Goal: Navigation & Orientation: Locate item on page

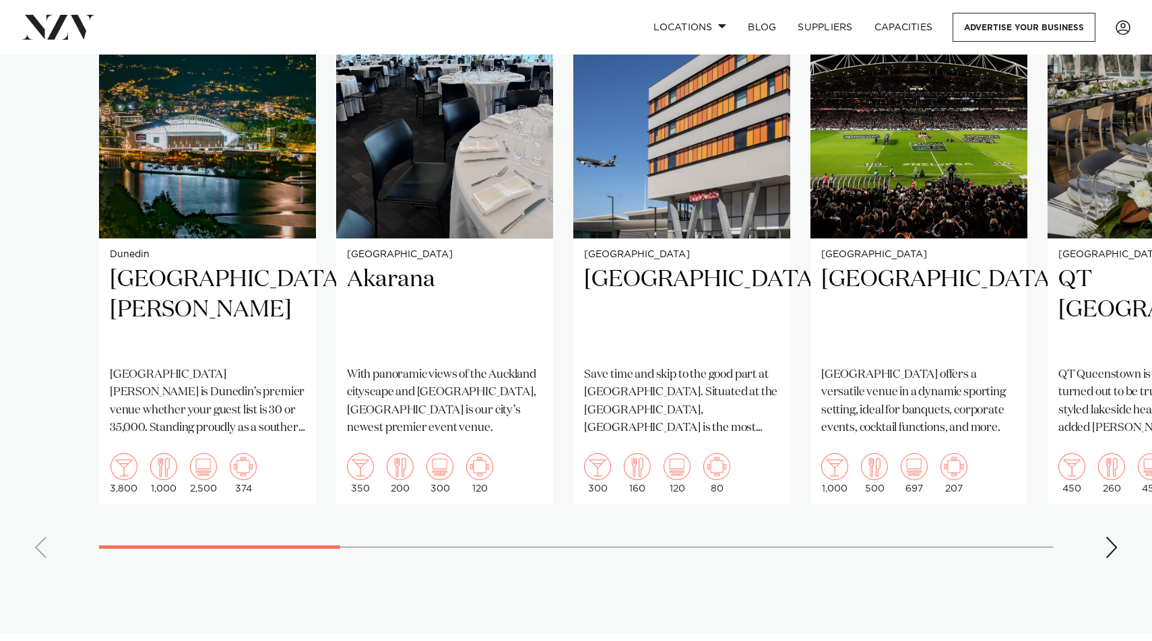
scroll to position [1199, 0]
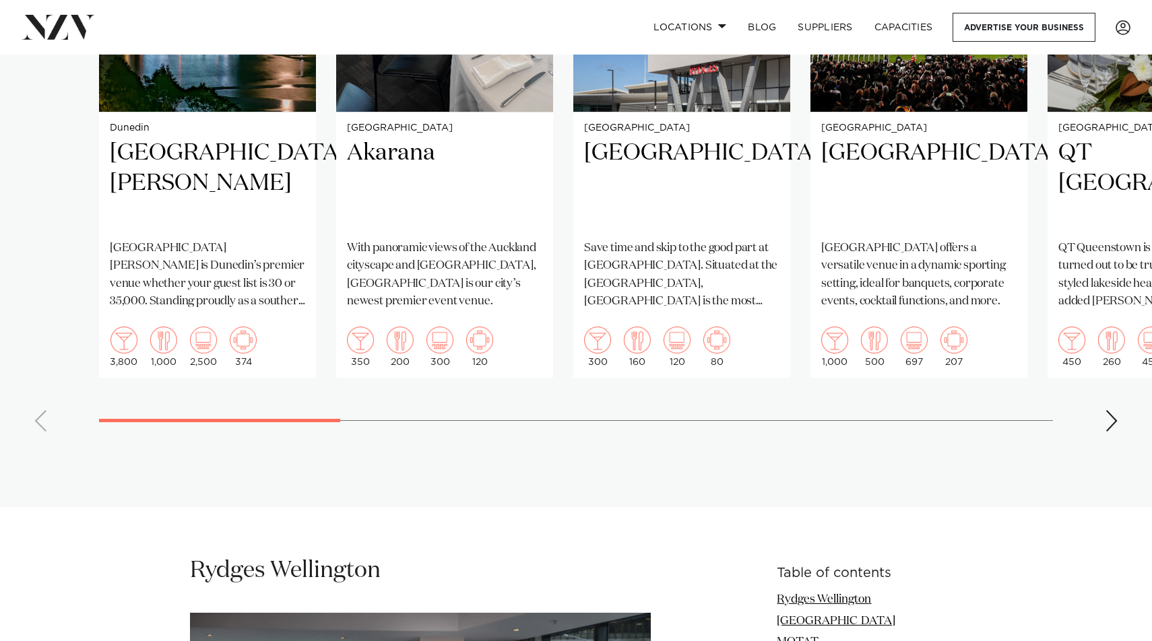
click at [1109, 426] on div "Next slide" at bounding box center [1110, 421] width 13 height 22
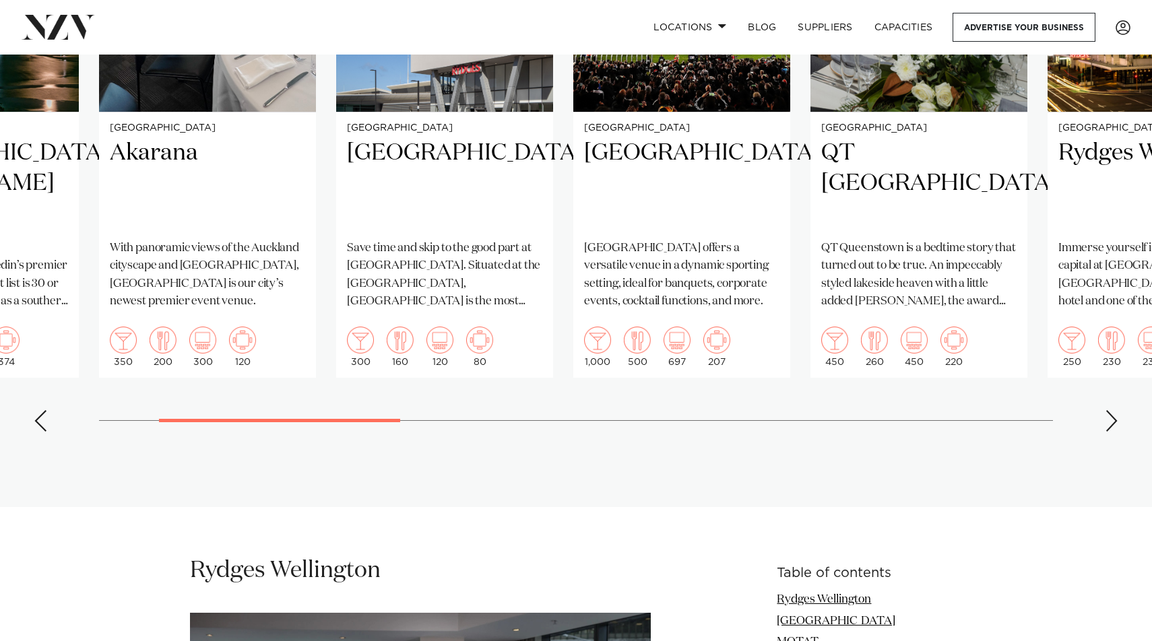
click at [1109, 426] on div "Next slide" at bounding box center [1110, 421] width 13 height 22
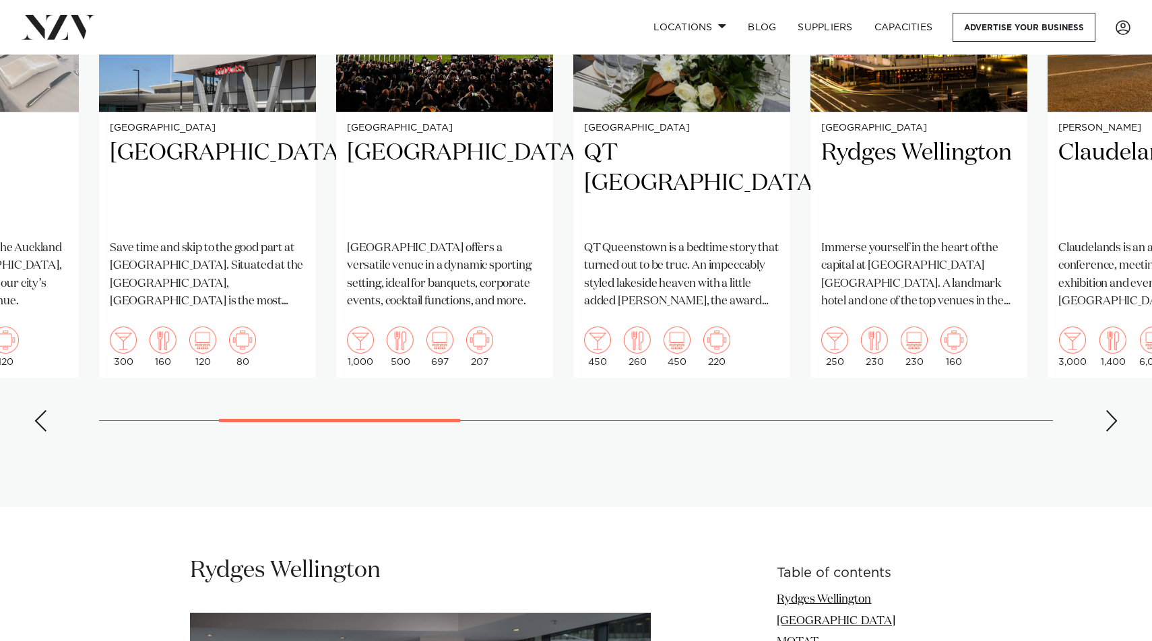
click at [1109, 426] on div "Next slide" at bounding box center [1110, 421] width 13 height 22
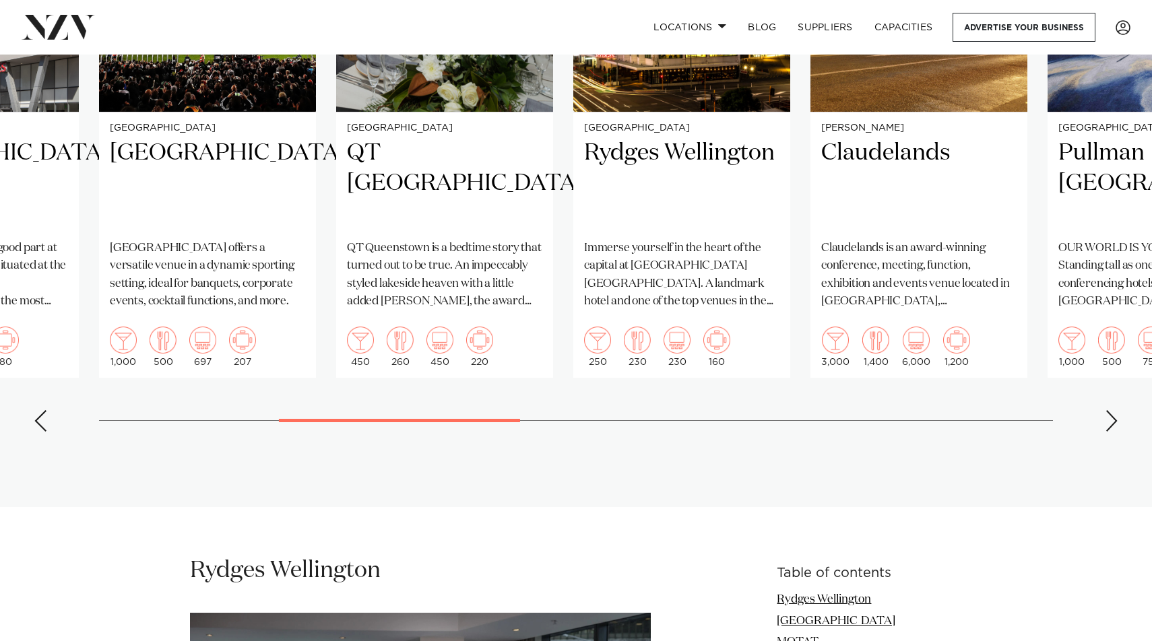
click at [1109, 426] on div "Next slide" at bounding box center [1110, 421] width 13 height 22
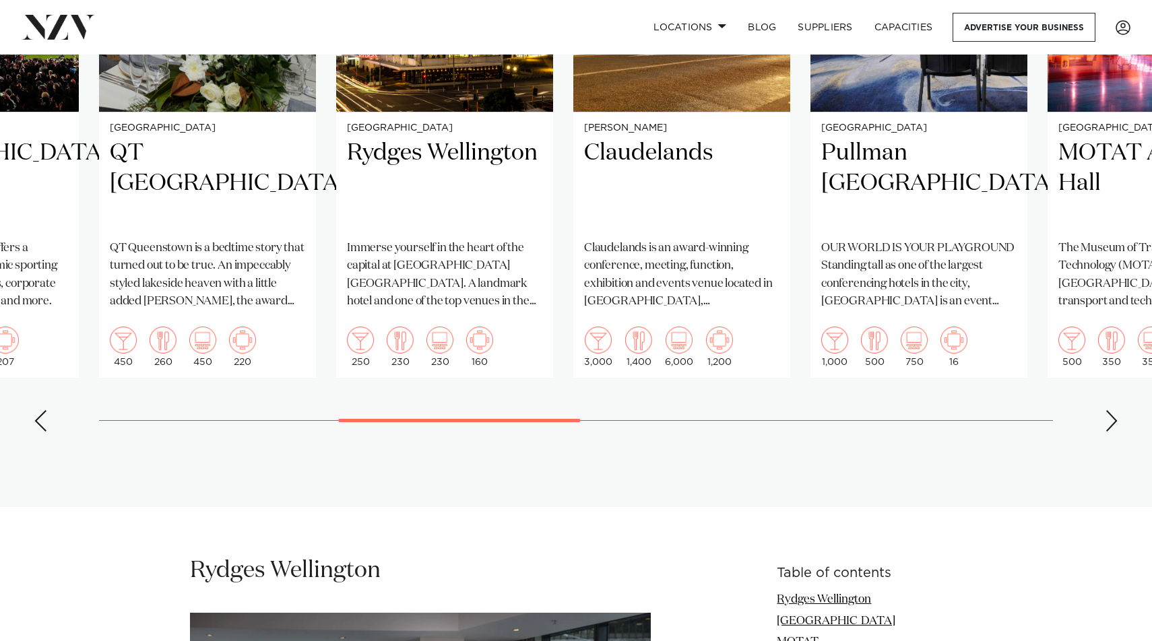
click at [1109, 426] on div "Next slide" at bounding box center [1110, 421] width 13 height 22
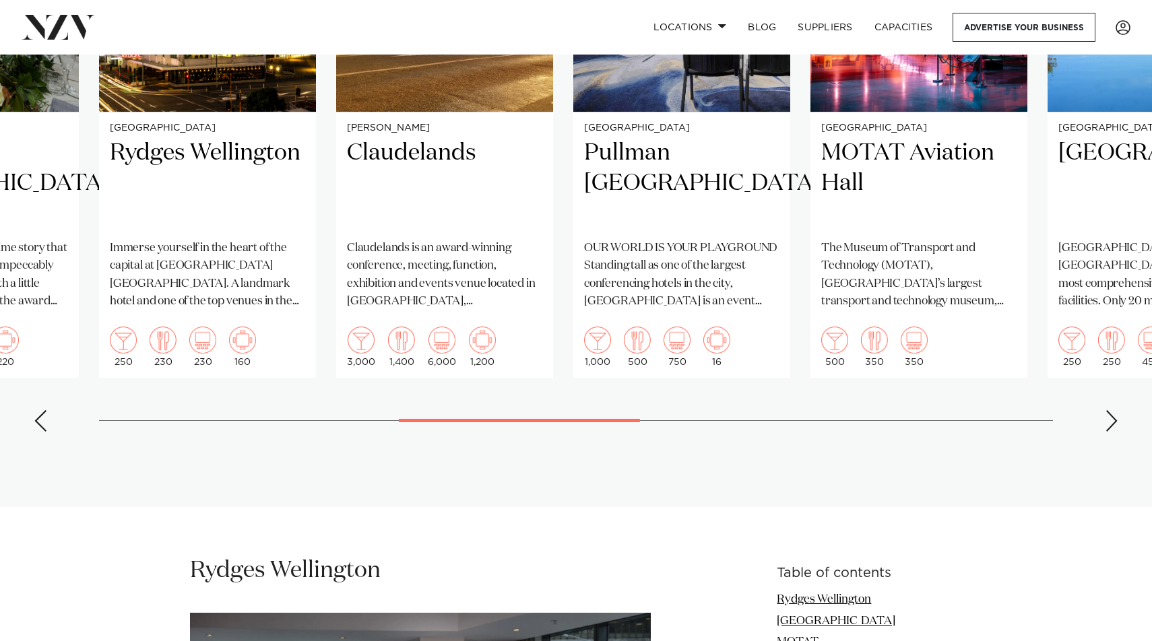
click at [1109, 426] on div "Next slide" at bounding box center [1110, 421] width 13 height 22
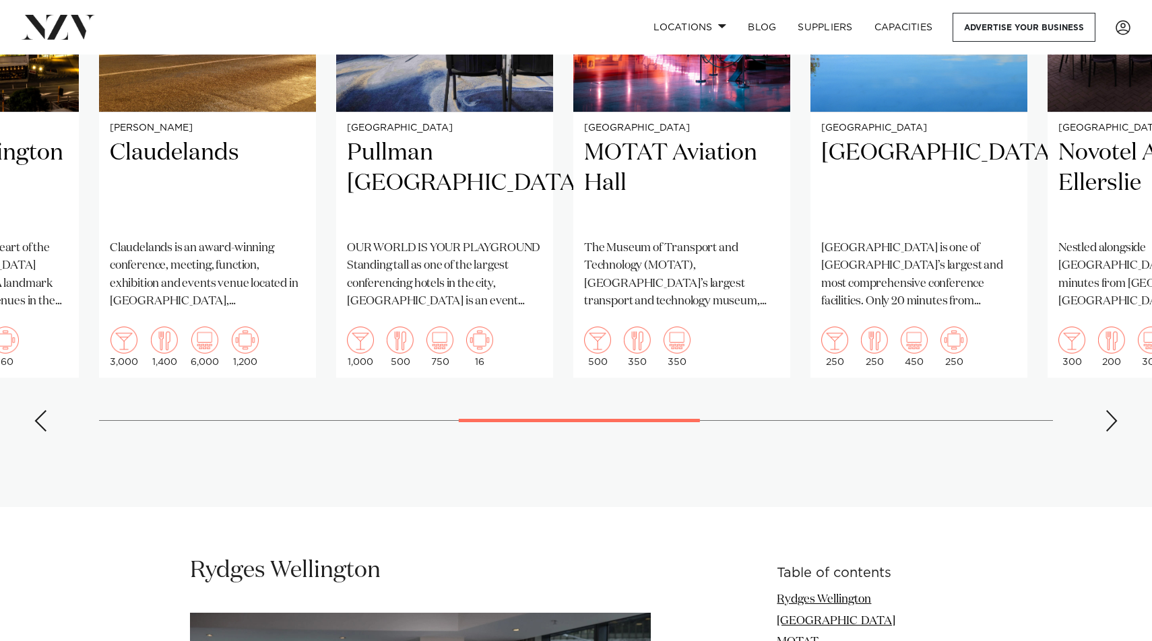
click at [1109, 426] on div "Next slide" at bounding box center [1110, 421] width 13 height 22
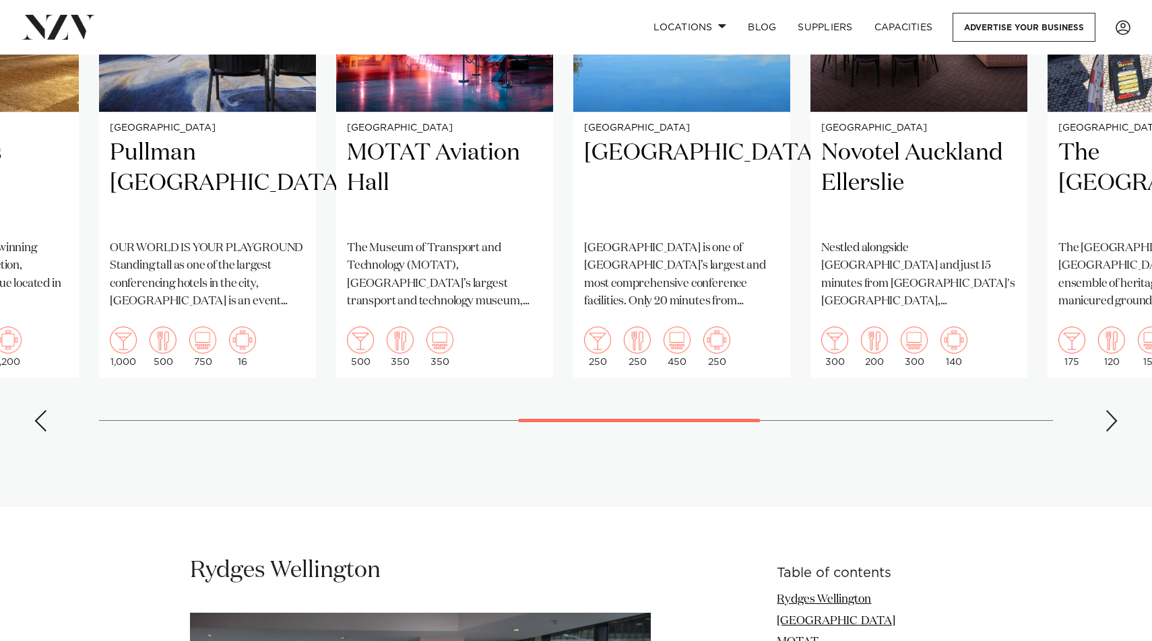
click at [1109, 426] on div "Next slide" at bounding box center [1110, 421] width 13 height 22
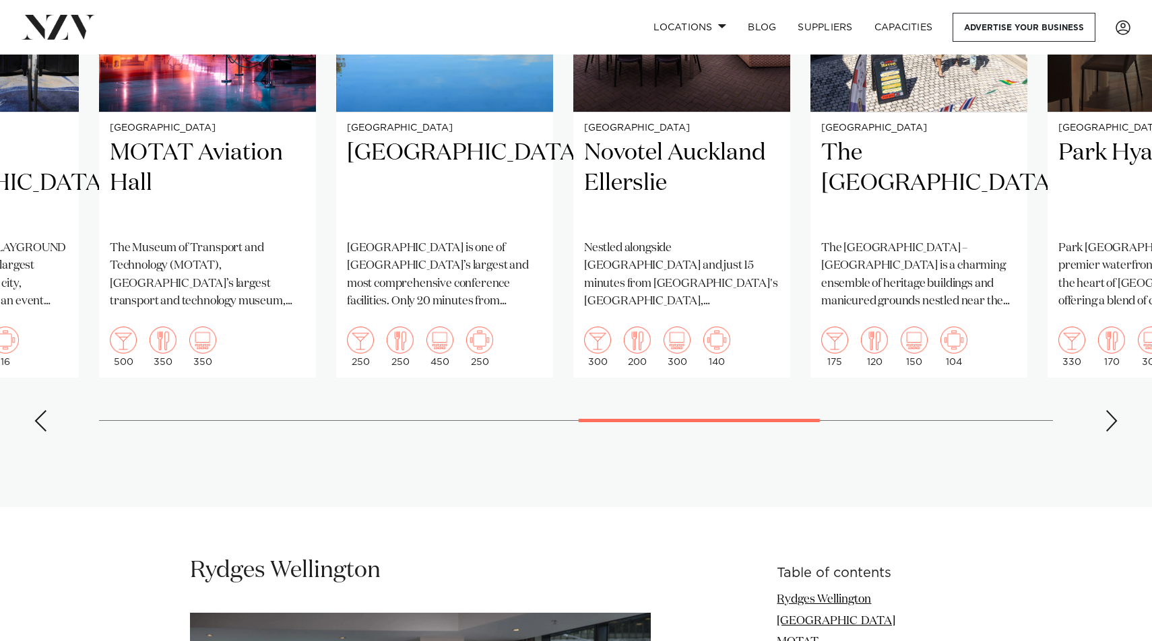
click at [1109, 426] on div "Next slide" at bounding box center [1110, 421] width 13 height 22
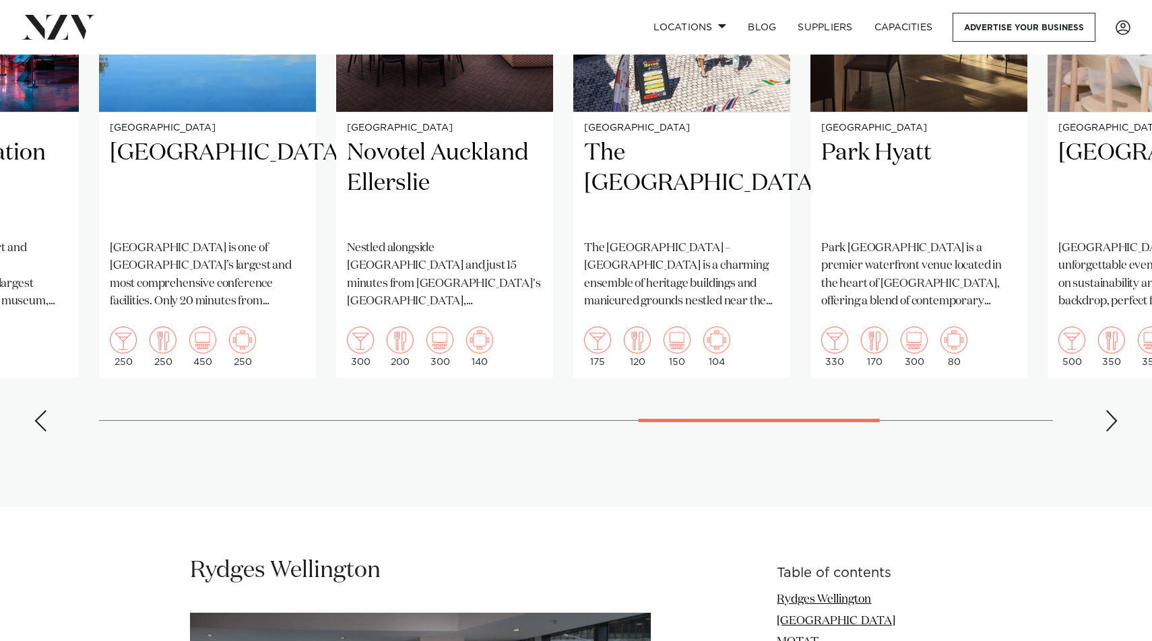
click at [1109, 426] on div "Next slide" at bounding box center [1110, 421] width 13 height 22
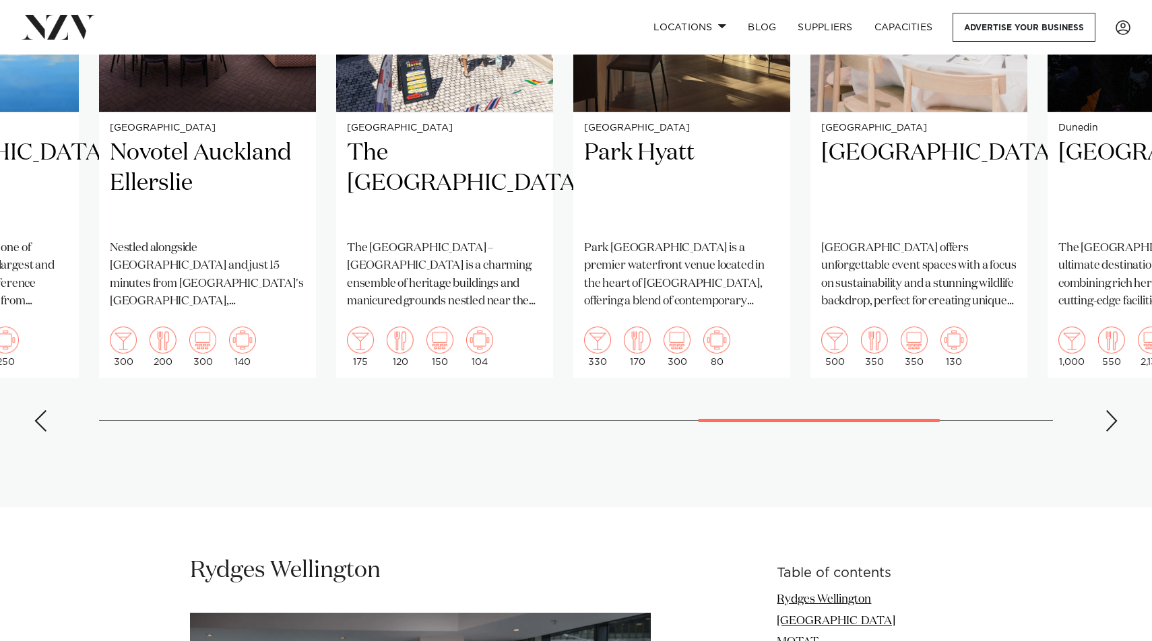
click at [1109, 426] on div "Next slide" at bounding box center [1110, 421] width 13 height 22
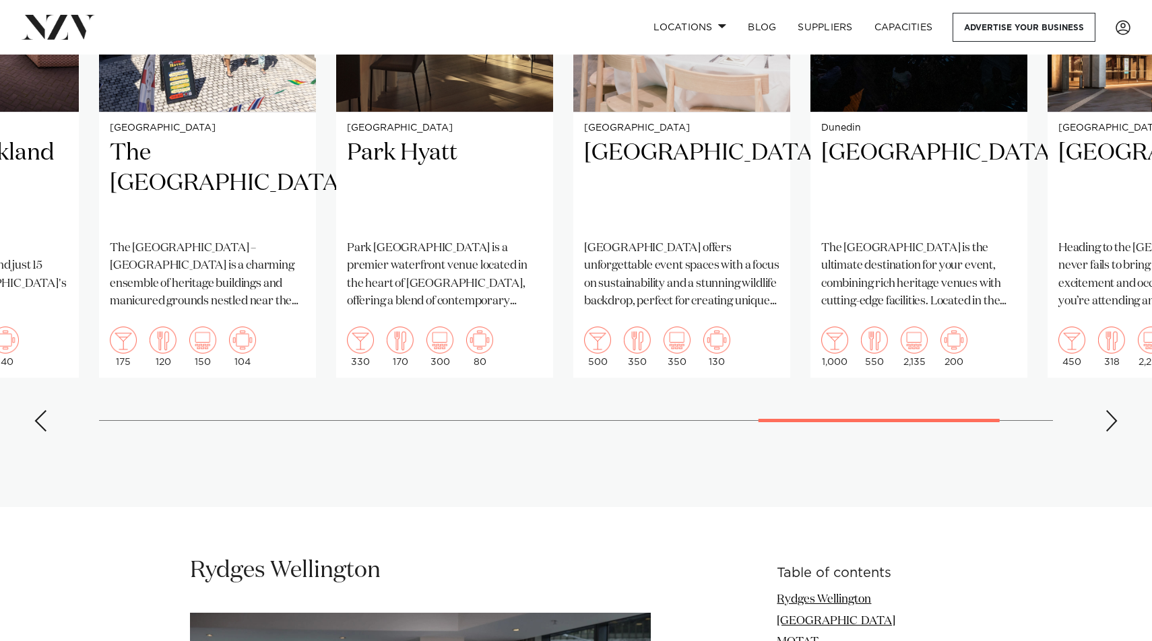
click at [1109, 426] on div "Next slide" at bounding box center [1110, 421] width 13 height 22
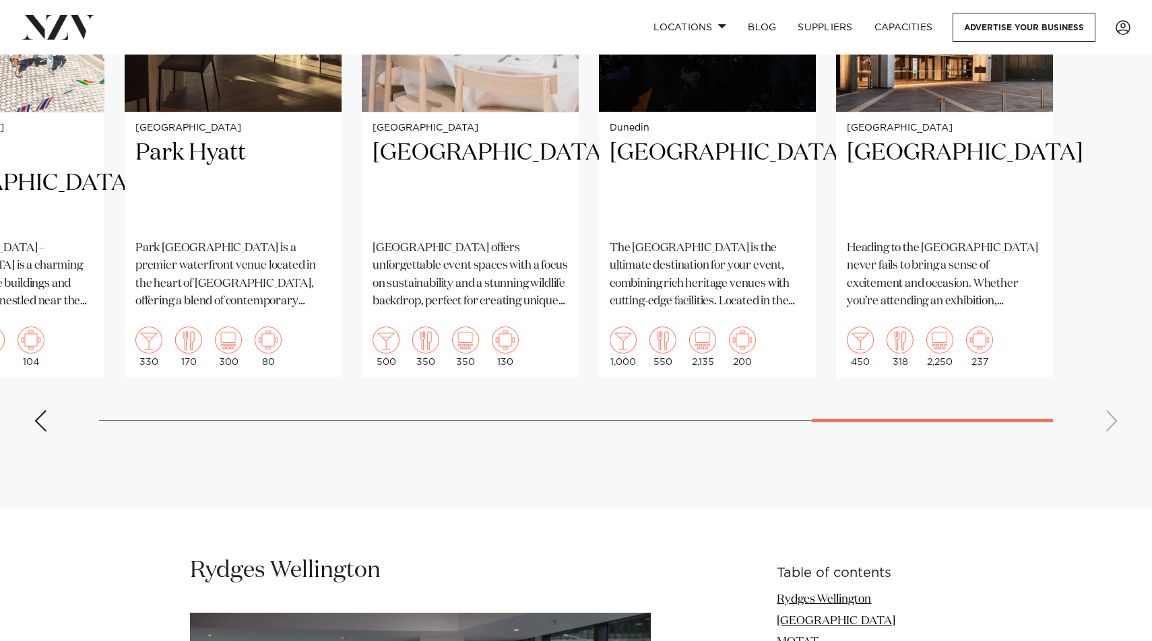
click at [1109, 426] on swiper-container "Dunedin [GEOGRAPHIC_DATA][PERSON_NAME] [GEOGRAPHIC_DATA][PERSON_NAME] is [PERSO…" at bounding box center [576, 132] width 1152 height 622
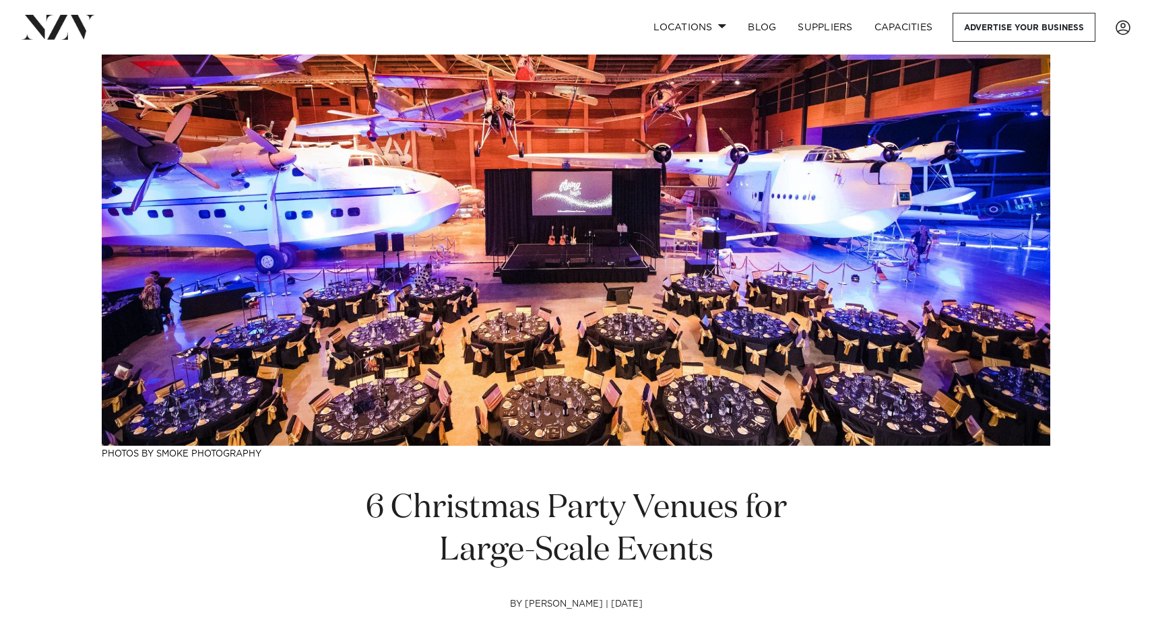
scroll to position [0, 0]
